Goal: Find specific page/section: Find specific page/section

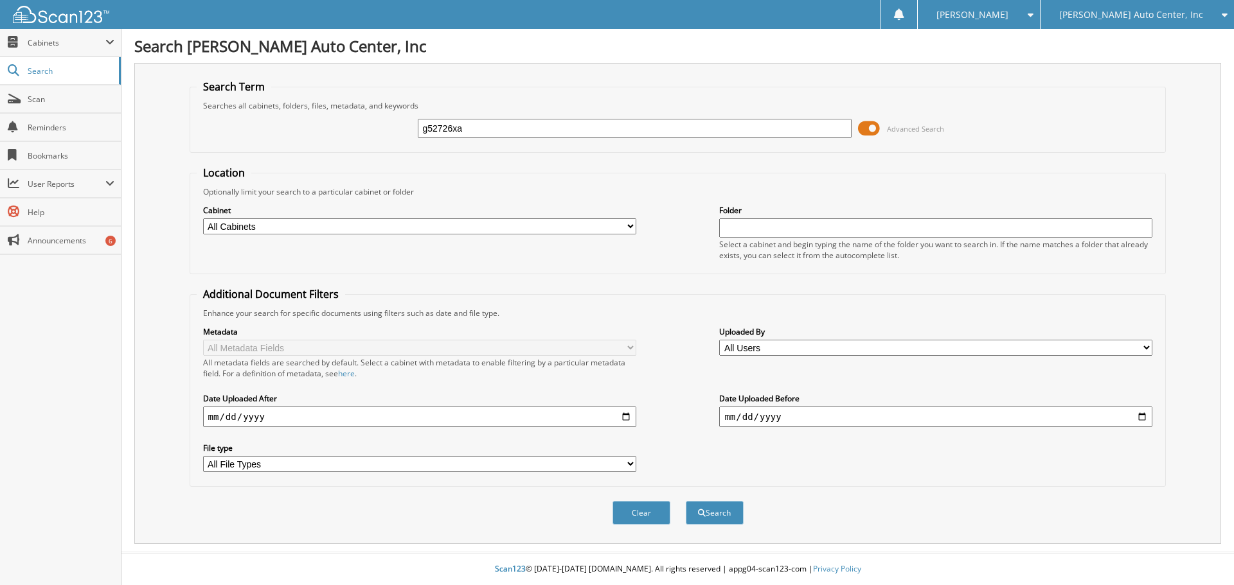
type input "g52726xa"
click at [686, 501] on button "Search" at bounding box center [715, 513] width 58 height 24
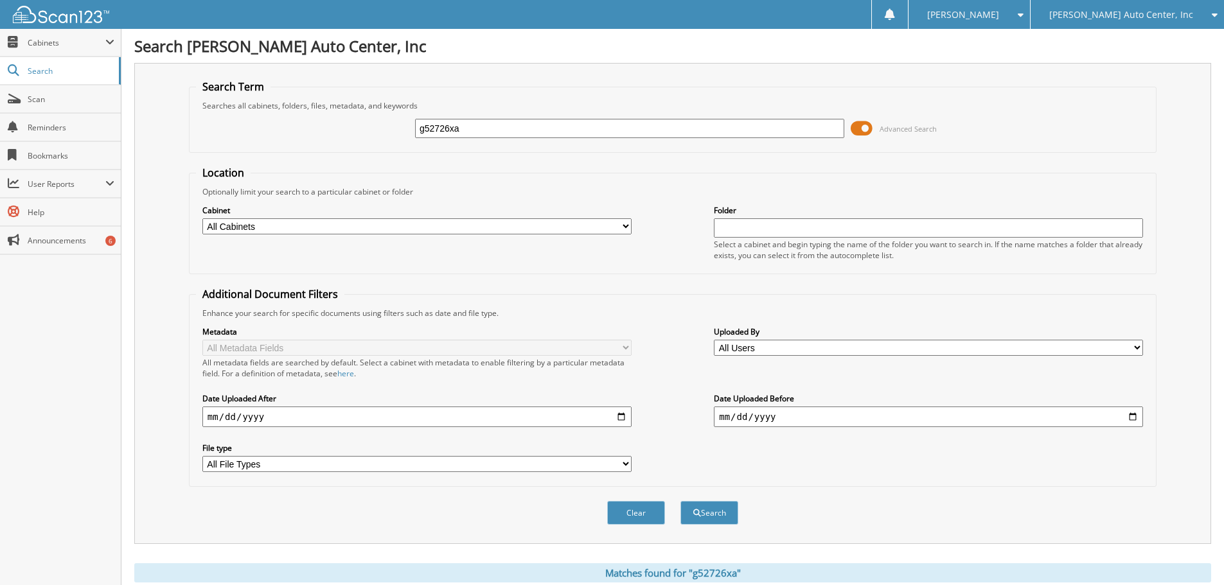
click at [863, 128] on span at bounding box center [862, 128] width 22 height 19
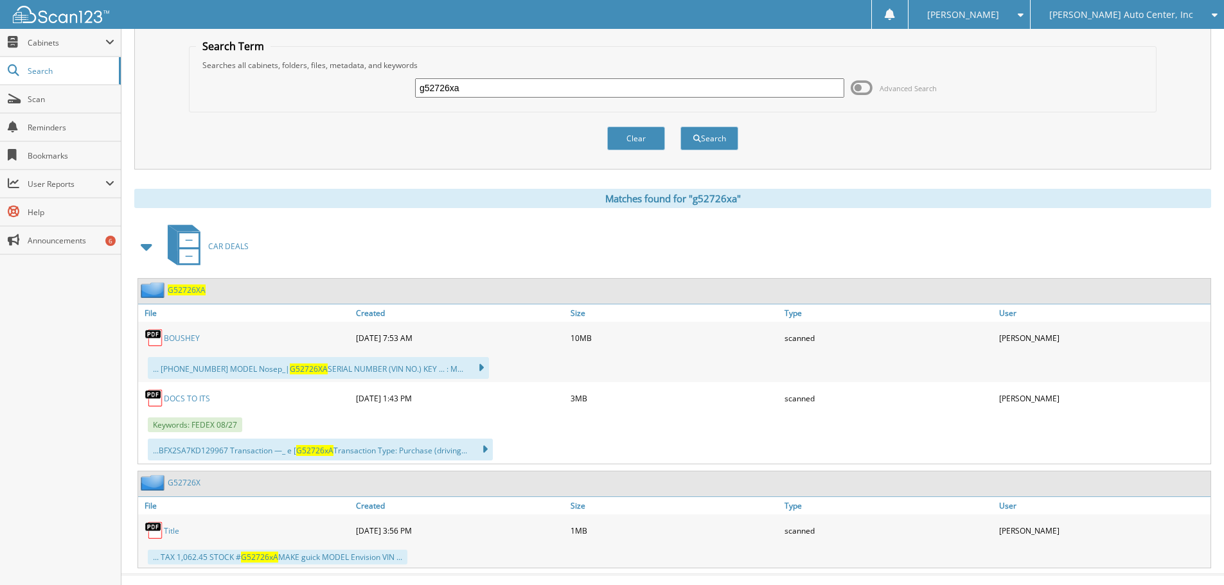
scroll to position [62, 0]
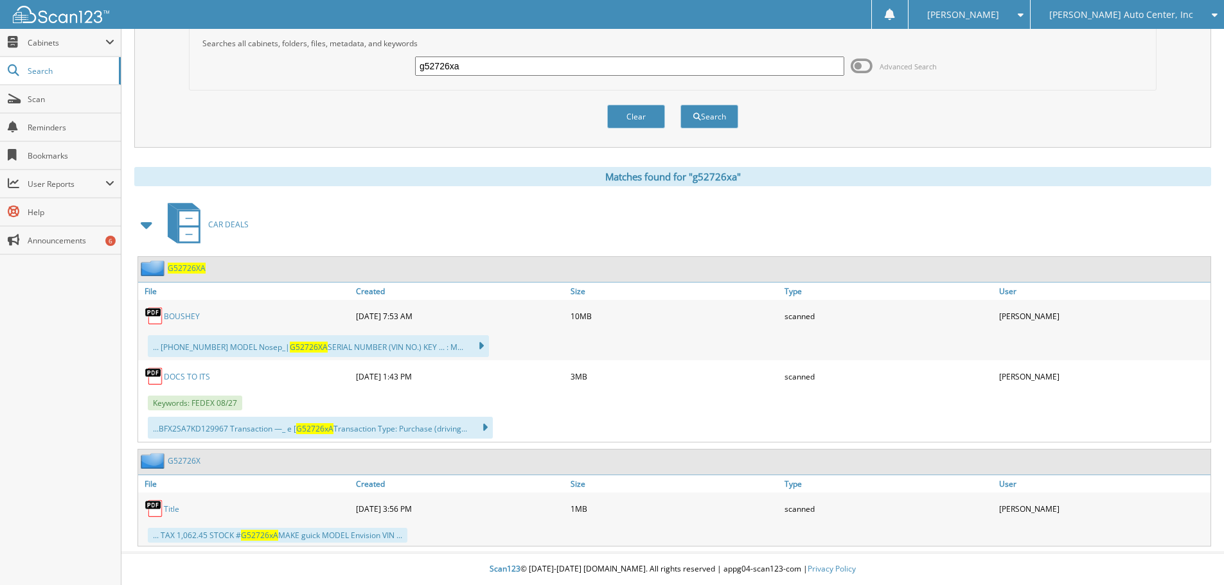
click at [192, 315] on link "BOUSHEY" at bounding box center [182, 316] width 36 height 11
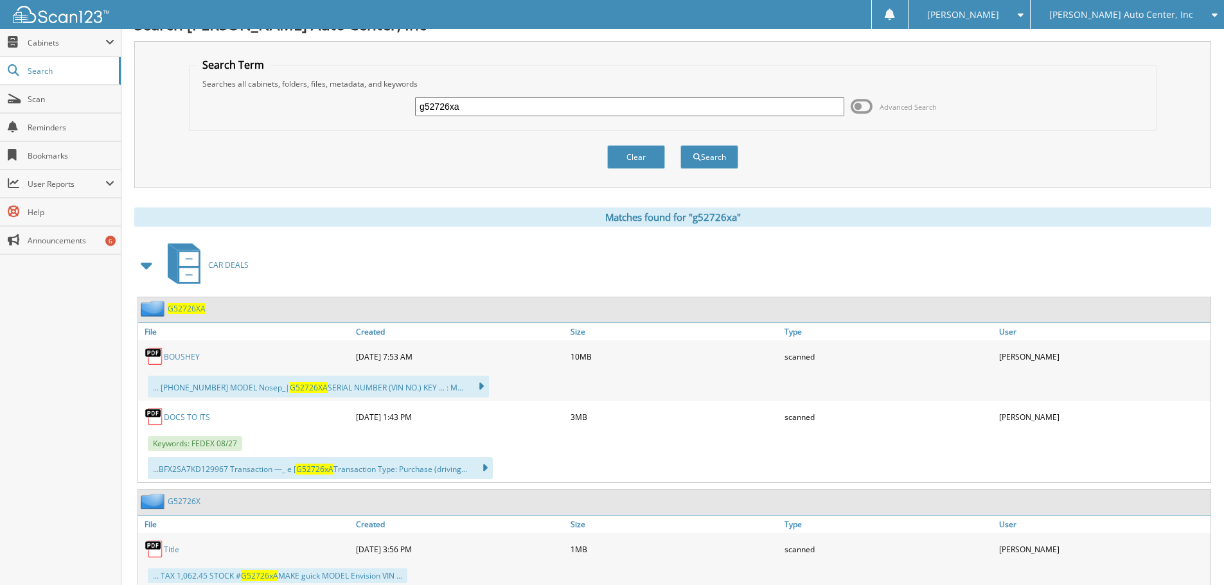
scroll to position [0, 0]
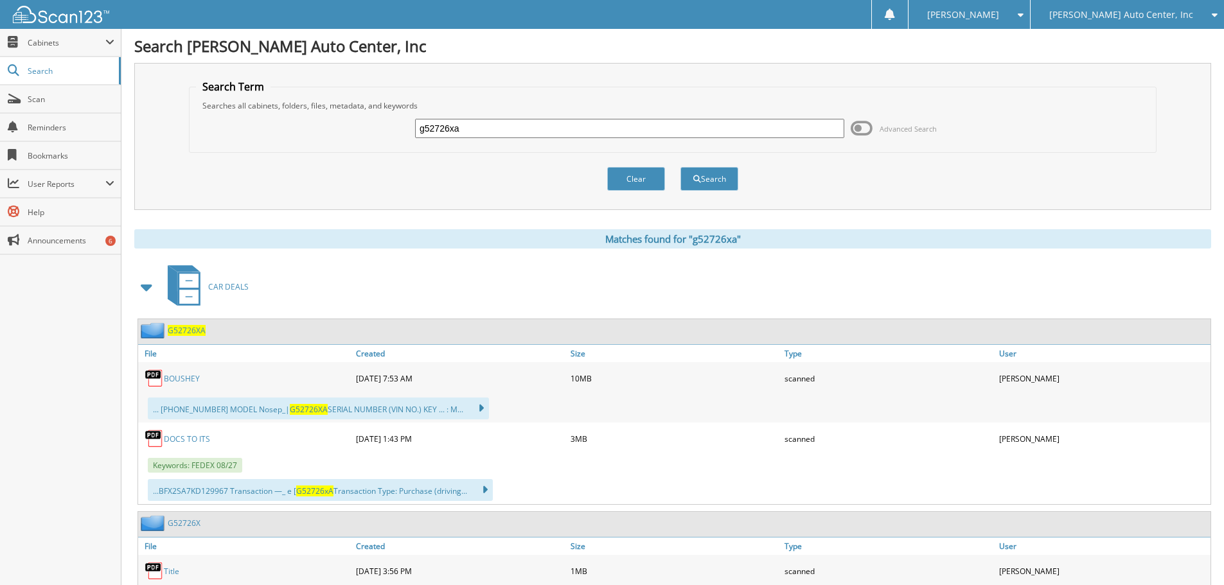
click at [526, 131] on input "g52726xa" at bounding box center [629, 128] width 429 height 19
type input "g52975a"
click at [700, 179] on button "Search" at bounding box center [709, 179] width 58 height 24
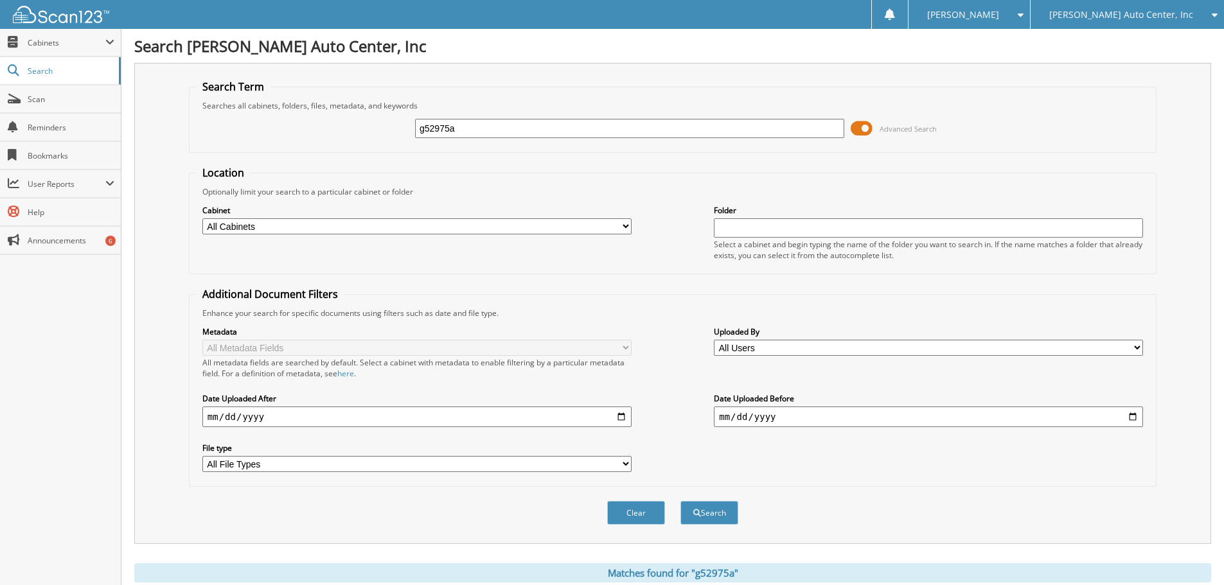
click at [865, 125] on span at bounding box center [862, 128] width 22 height 19
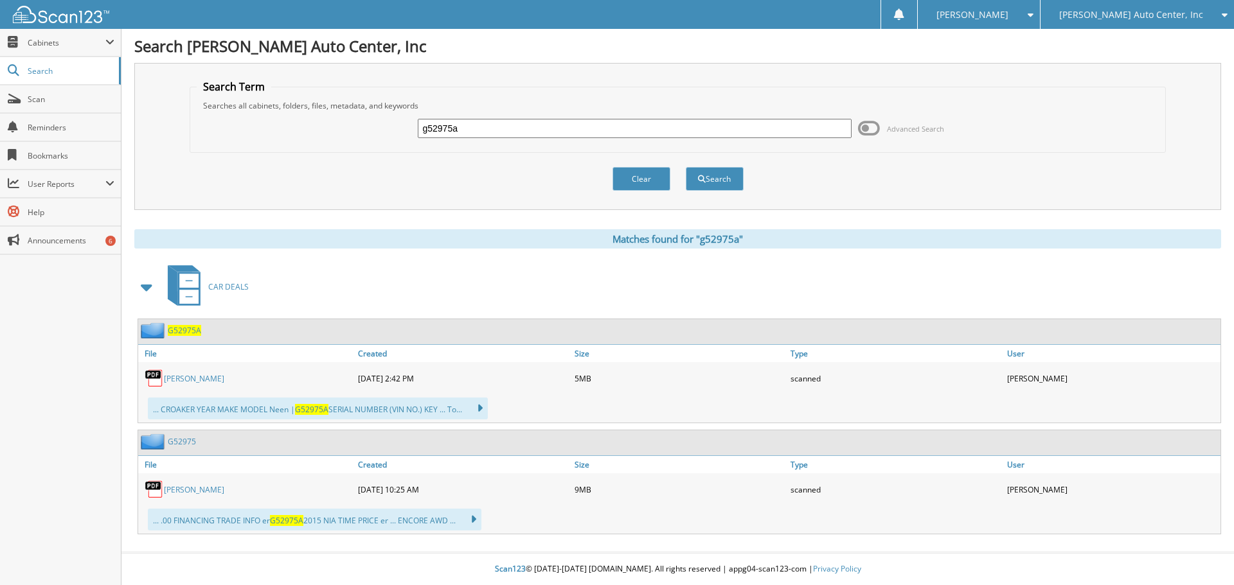
click at [188, 332] on span "G52975A" at bounding box center [184, 330] width 33 height 11
